Goal: Find specific page/section: Find specific page/section

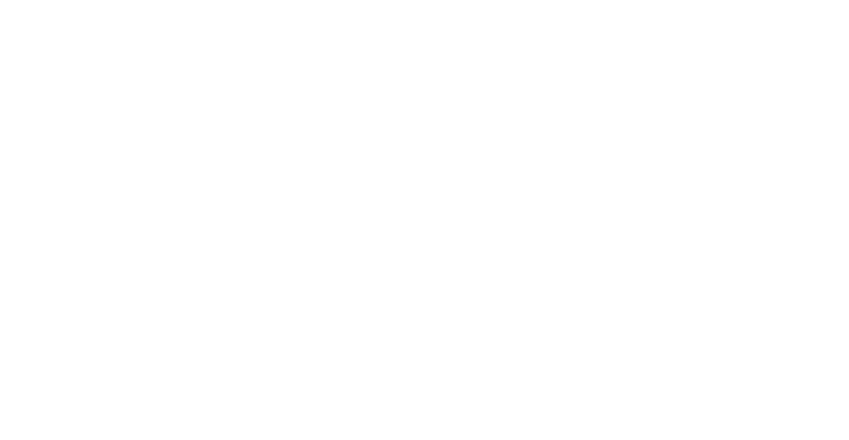
select select "Song"
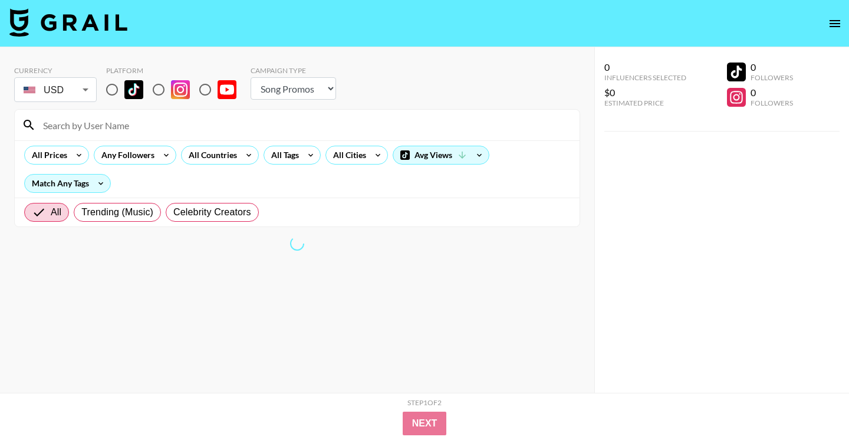
click at [114, 93] on input "radio" at bounding box center [112, 89] width 25 height 25
radio input "true"
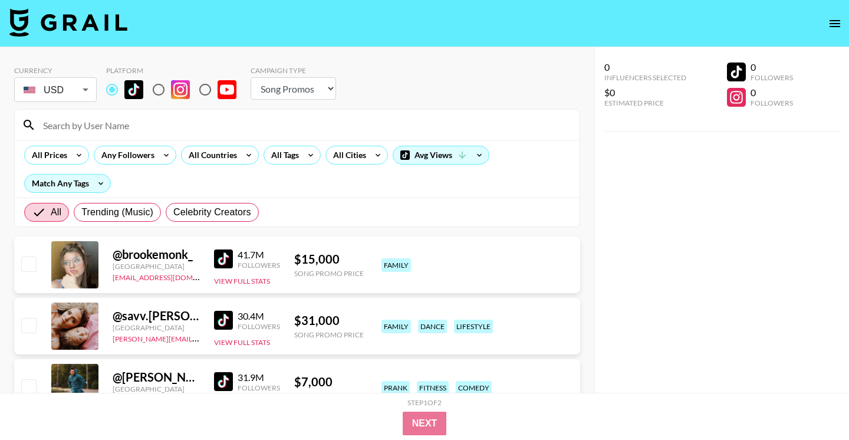
click at [173, 117] on input at bounding box center [304, 124] width 536 height 19
paste input "https://www.tiktok.com/@selenaaryanaa"
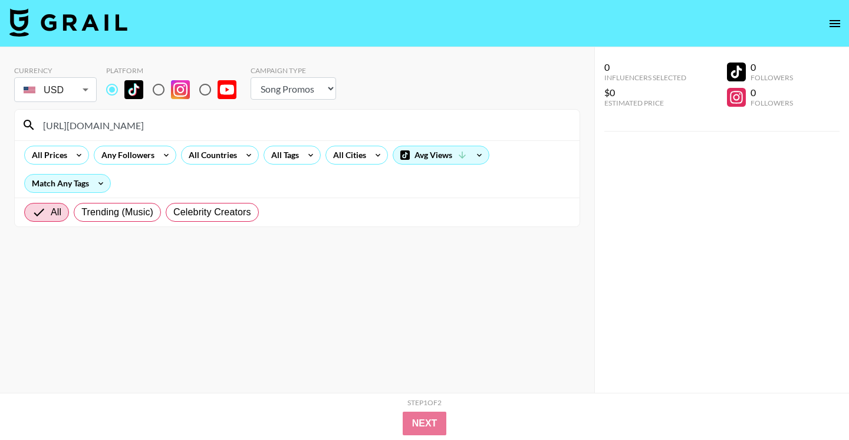
drag, startPoint x: 151, startPoint y: 126, endPoint x: 44, endPoint y: 126, distance: 107.8
click at [44, 126] on input "https://www.tiktok.com/@selenaaryanaa" at bounding box center [304, 124] width 536 height 19
click at [127, 131] on input "selenaaryanaa" at bounding box center [304, 124] width 536 height 19
type input "selenaaryanaa"
click at [76, 123] on input "selenaaryanaa" at bounding box center [304, 124] width 536 height 19
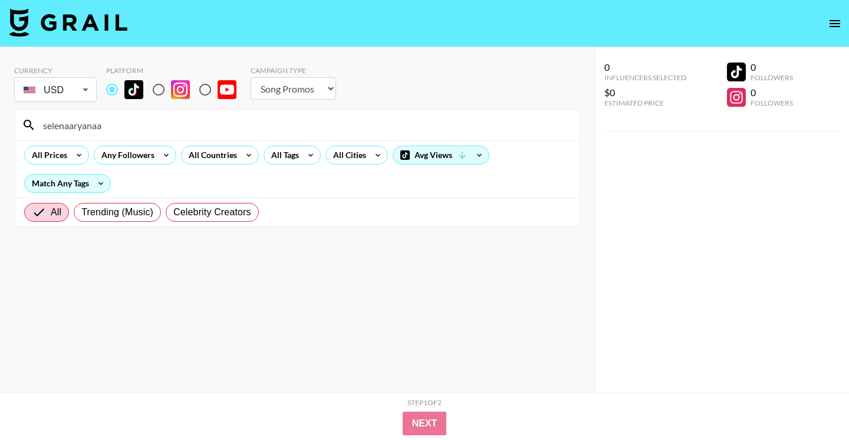
click at [76, 123] on input "selenaaryanaa" at bounding box center [304, 124] width 536 height 19
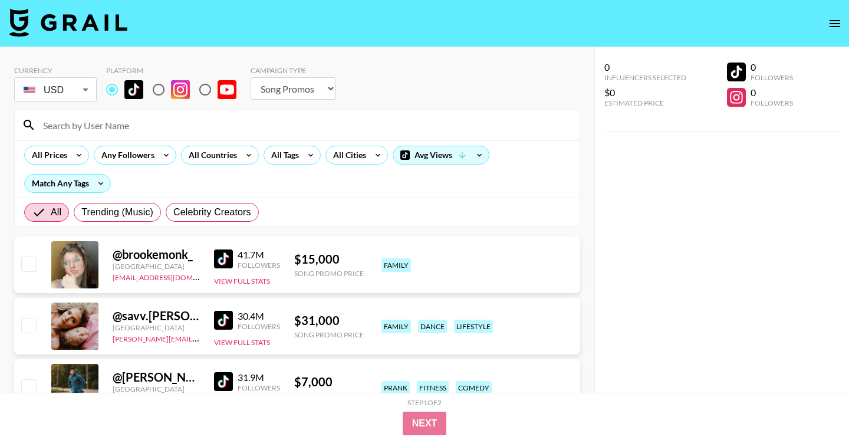
paste input "selenaaryanaa"
type input "selenaaryanaa"
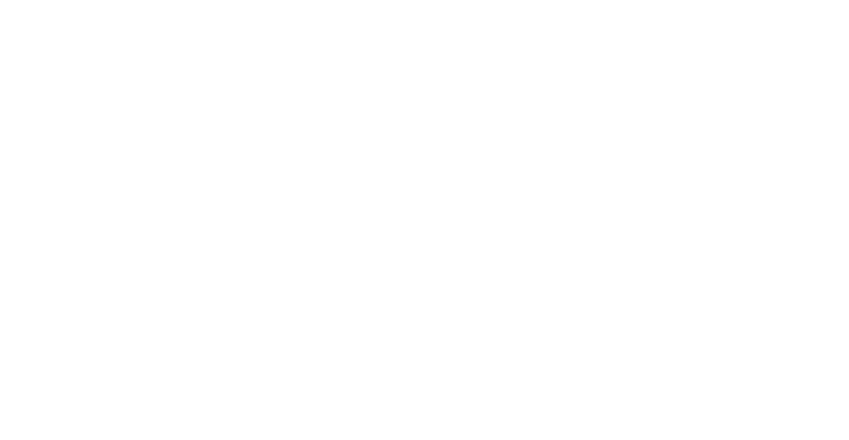
select select "Song"
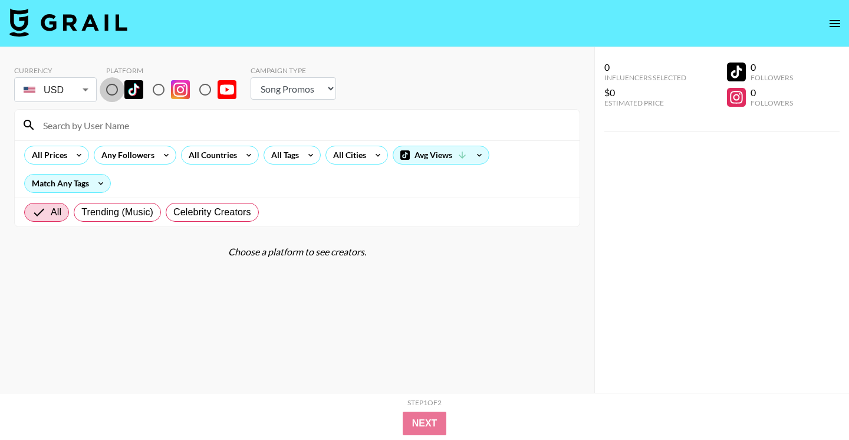
click at [114, 90] on input "radio" at bounding box center [112, 89] width 25 height 25
radio input "true"
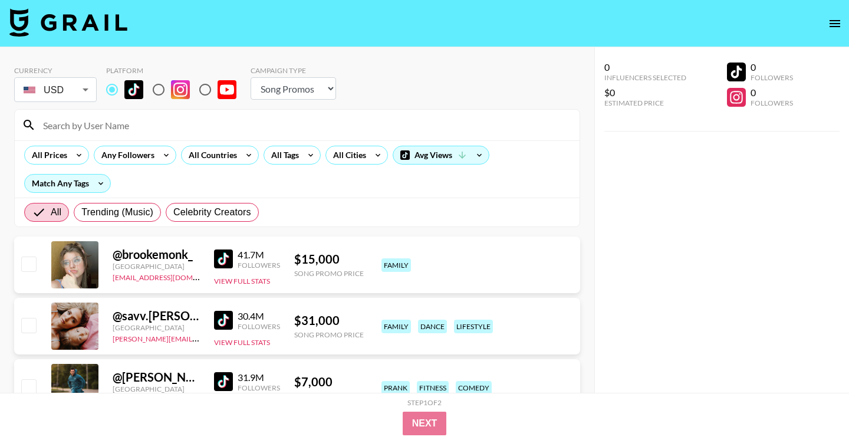
click at [176, 127] on input at bounding box center [304, 124] width 536 height 19
paste input "_vanessaanne"
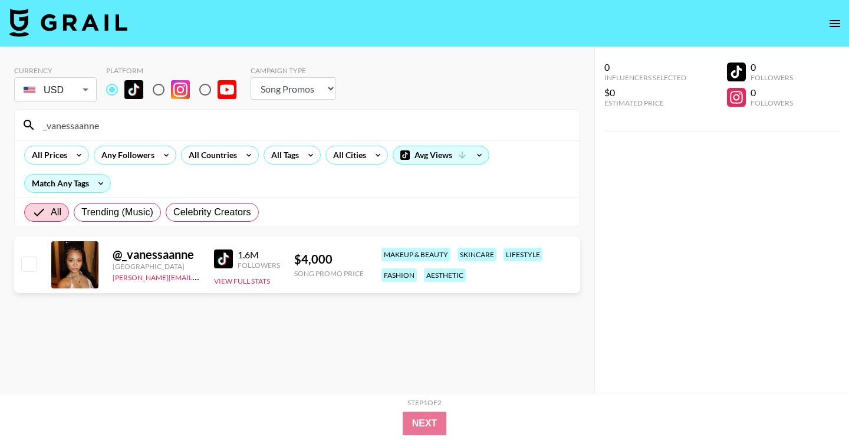
type input "_vanessaanne"
